Goal: Task Accomplishment & Management: Manage account settings

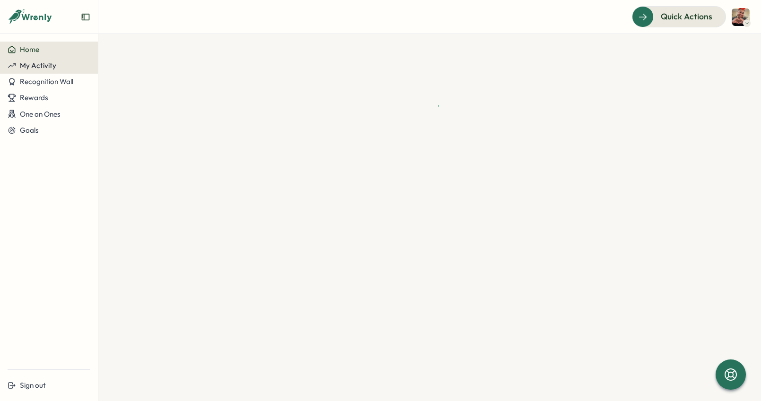
click at [57, 66] on div "My Activity" at bounding box center [49, 65] width 83 height 9
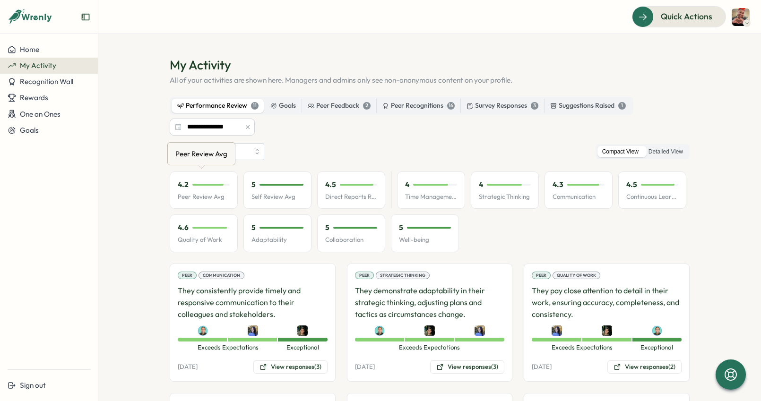
click at [194, 196] on p "Peer Review Avg" at bounding box center [204, 197] width 52 height 9
click at [180, 187] on p "4.2" at bounding box center [183, 185] width 11 height 10
click at [188, 197] on p "Peer Review Avg" at bounding box center [204, 197] width 52 height 9
click at [576, 200] on p "Communication" at bounding box center [578, 197] width 52 height 9
click at [247, 129] on icon "button" at bounding box center [247, 127] width 7 height 7
